Goal: Understand process/instructions: Learn about a topic

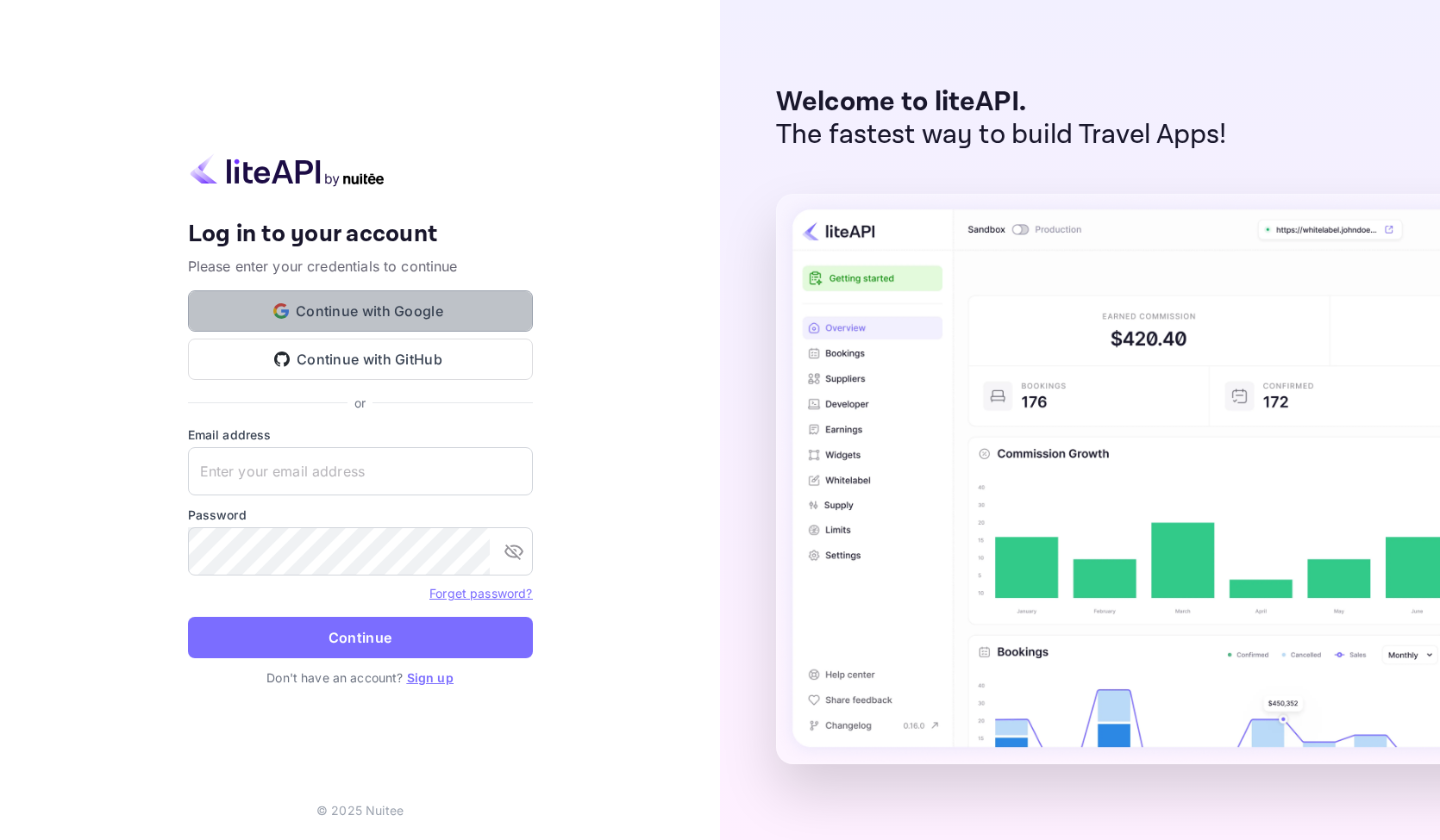
click at [364, 310] on button "Continue with Google" at bounding box center [360, 311] width 345 height 41
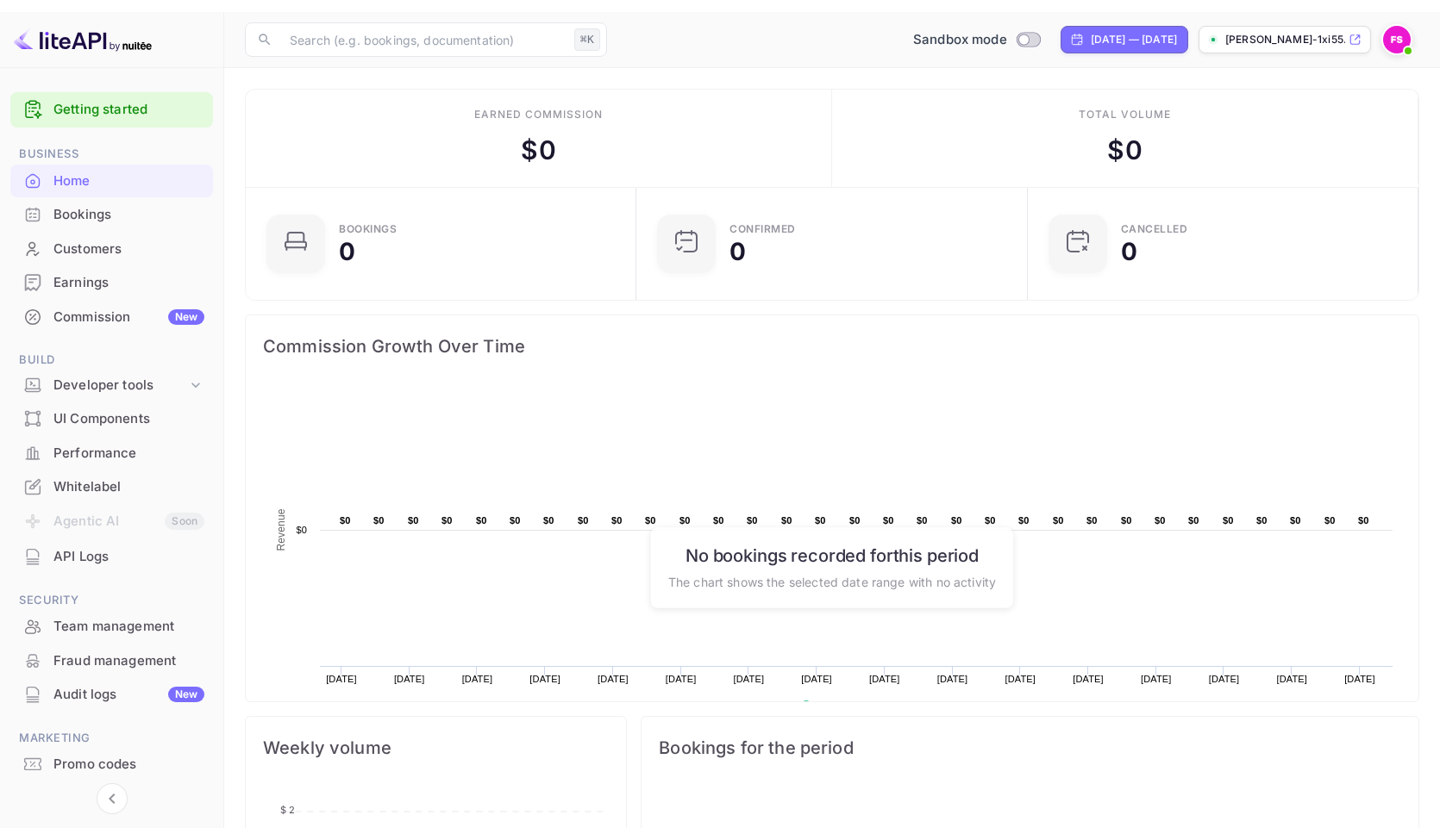
scroll to position [280, 381]
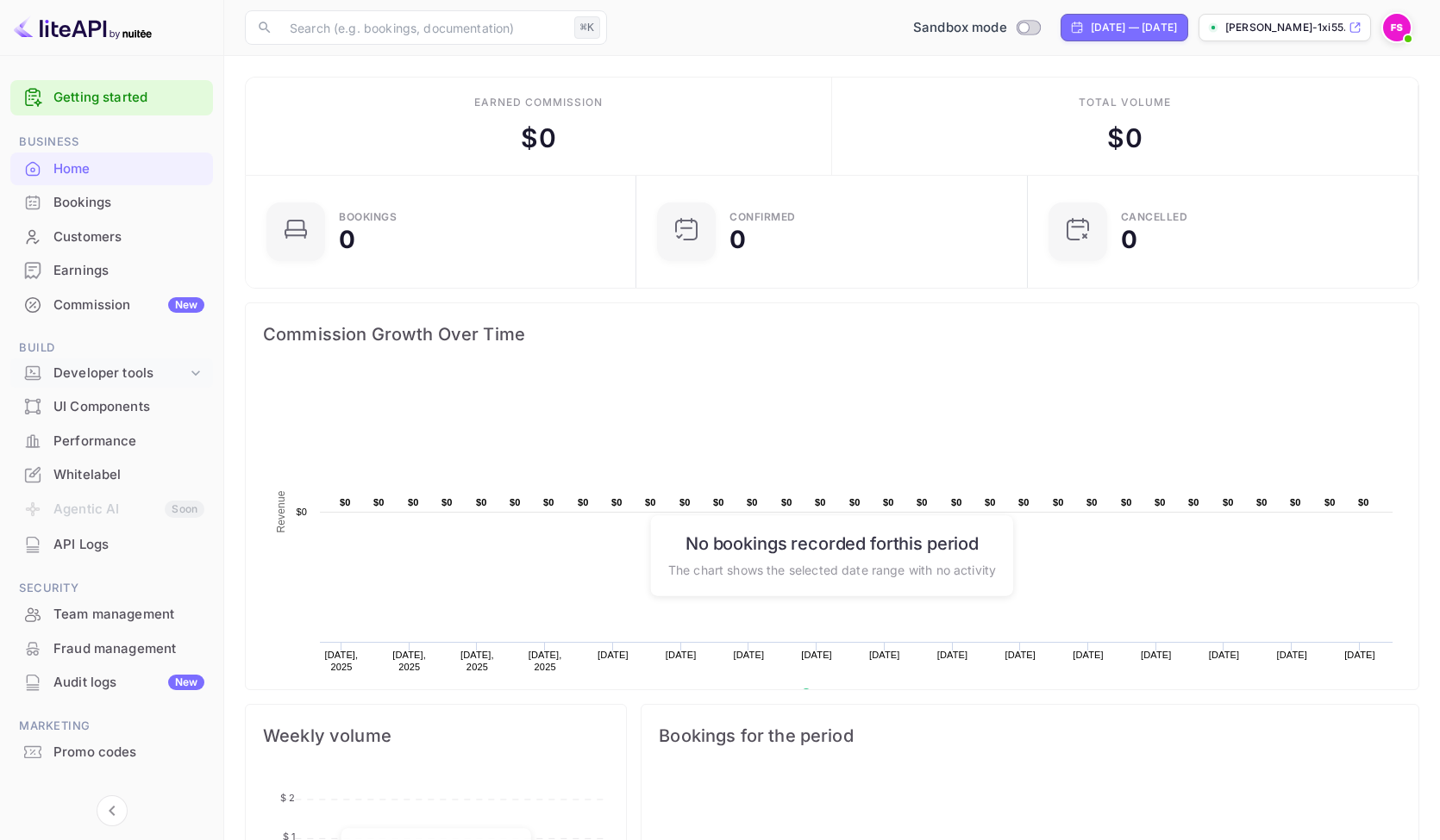
click at [76, 374] on div "Developer tools" at bounding box center [120, 373] width 134 height 20
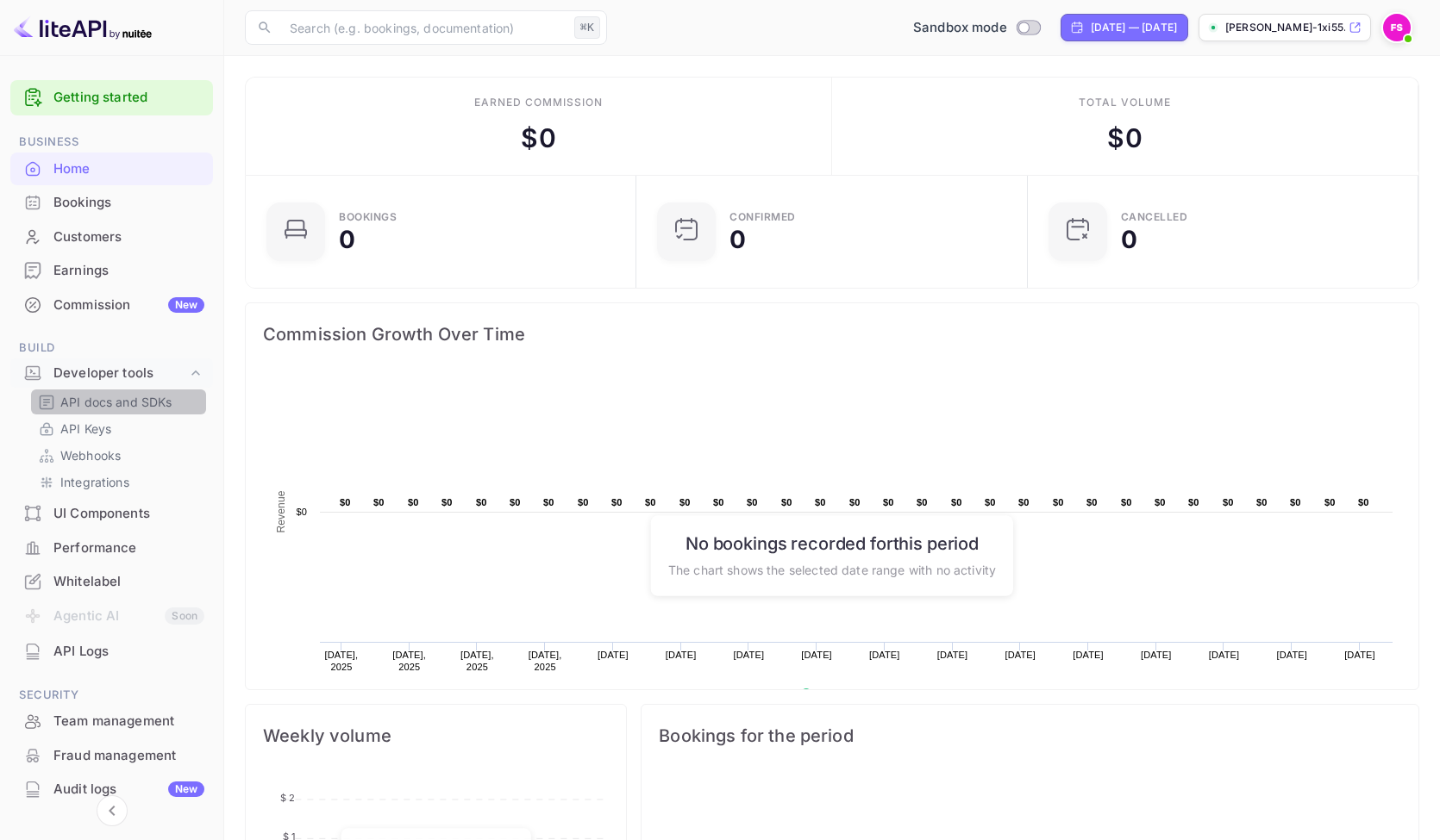
click at [85, 403] on p "API docs and SDKs" at bounding box center [116, 401] width 113 height 18
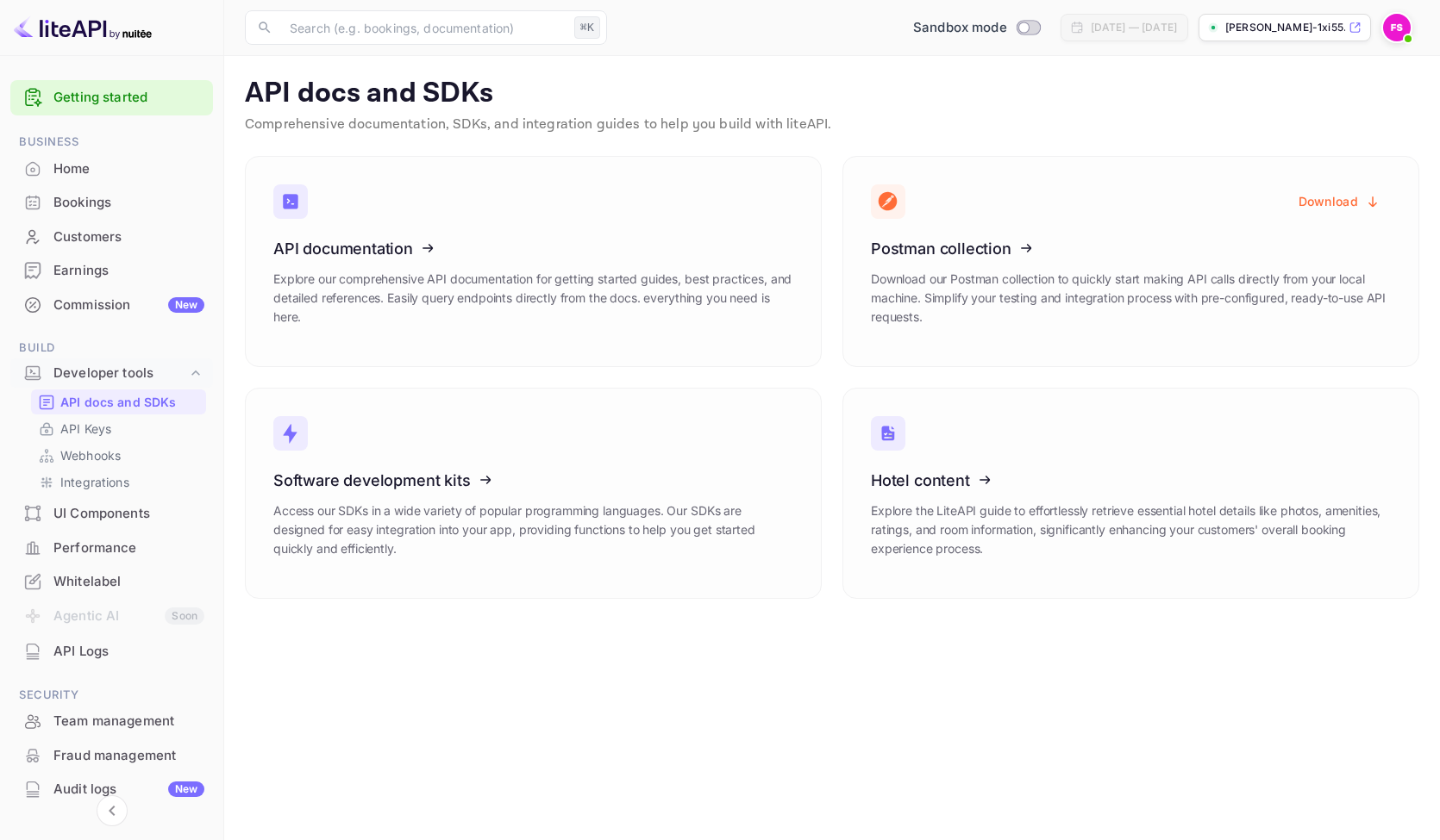
click at [77, 583] on div "Whitelabel" at bounding box center [129, 582] width 151 height 20
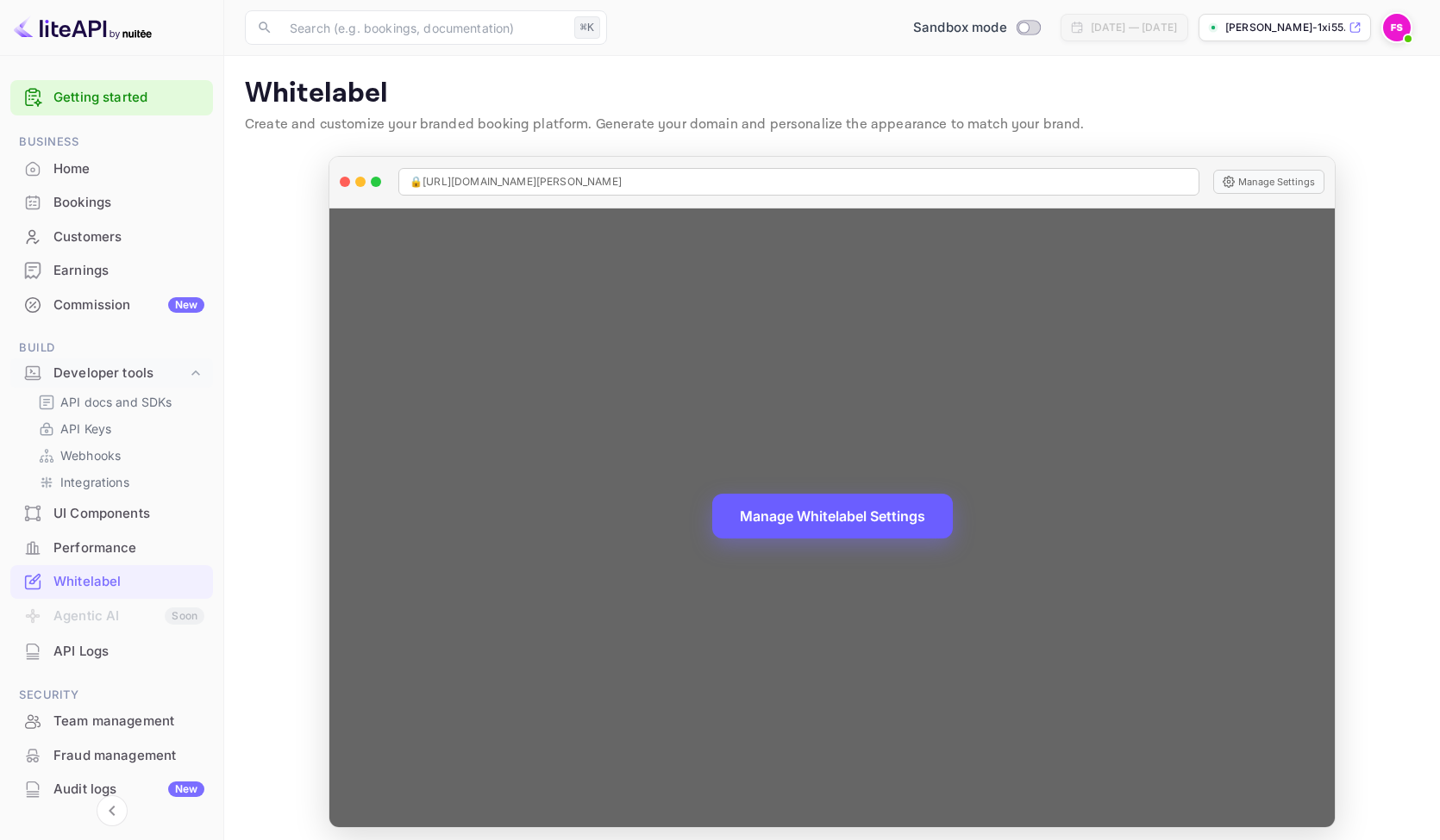
click at [804, 515] on button "Manage Whitelabel Settings" at bounding box center [833, 516] width 240 height 45
click at [823, 522] on button "Manage Whitelabel Settings" at bounding box center [833, 516] width 240 height 45
